Goal: Information Seeking & Learning: Learn about a topic

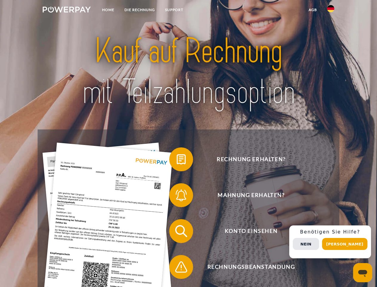
click at [67, 10] on img at bounding box center [67, 10] width 48 height 6
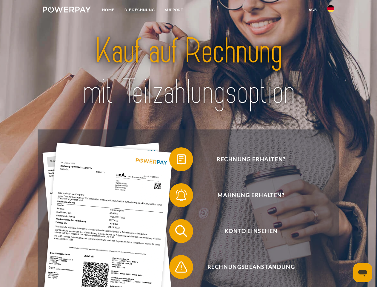
click at [331, 10] on img at bounding box center [330, 8] width 7 height 7
click at [312, 10] on link "agb" at bounding box center [313, 9] width 19 height 11
click at [177, 160] on span at bounding box center [172, 159] width 30 height 30
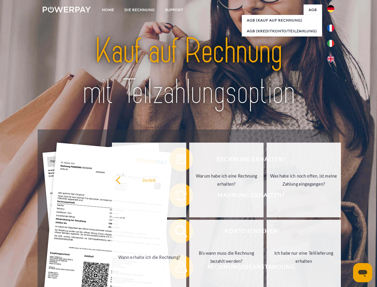
click at [177, 196] on div "Rechnung erhalten? Mahnung erhalten? Konto einsehen" at bounding box center [188, 248] width 301 height 239
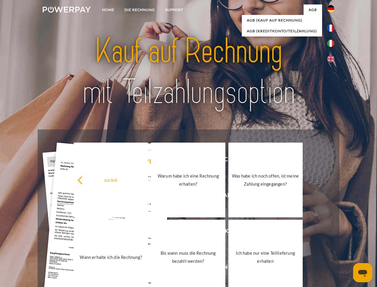
click at [177, 232] on link "Bis wann muss die Rechnung bezahlt werden?" at bounding box center [188, 256] width 74 height 75
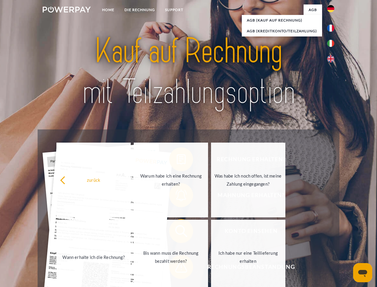
click at [177, 268] on span at bounding box center [172, 267] width 30 height 30
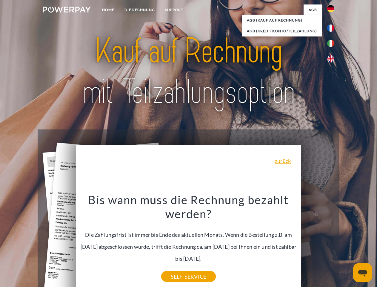
click at [332, 241] on div "Rechnung erhalten? Mahnung erhalten? Konto einsehen" at bounding box center [188, 248] width 301 height 239
click at [318, 243] on span "Konto einsehen" at bounding box center [251, 231] width 146 height 24
click at [347, 244] on header "Home DIE RECHNUNG SUPPORT" at bounding box center [188, 206] width 377 height 412
